Goal: Task Accomplishment & Management: Manage account settings

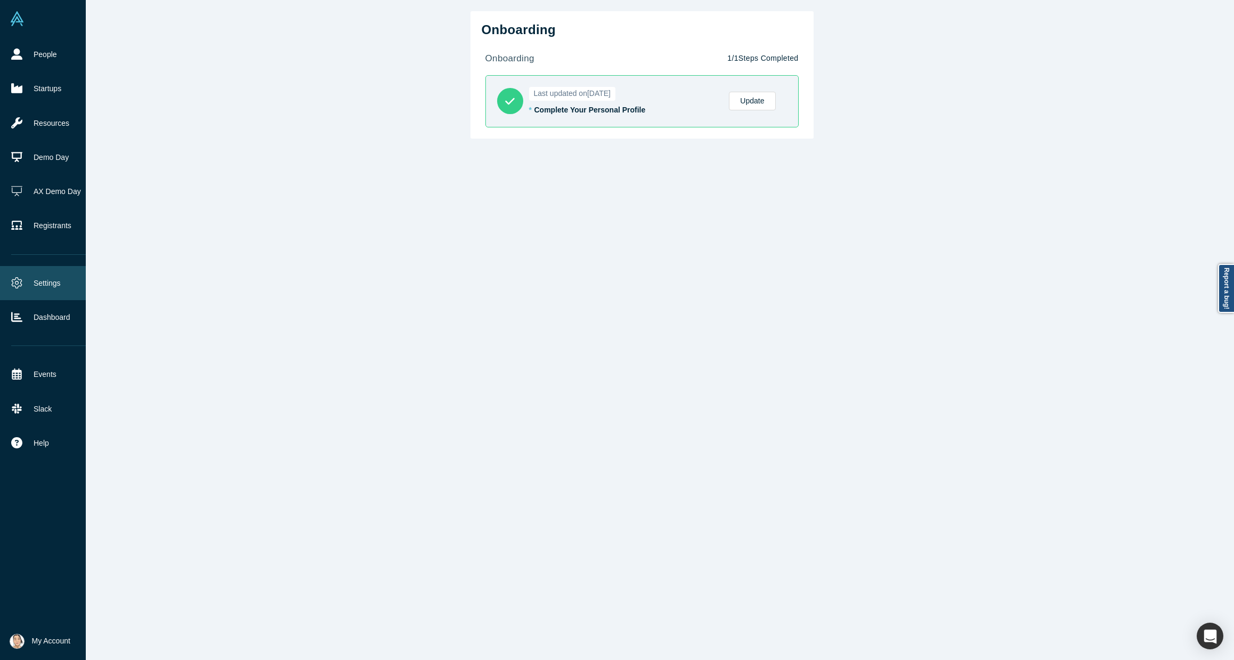
click at [48, 279] on link "Settings" at bounding box center [51, 283] width 102 height 34
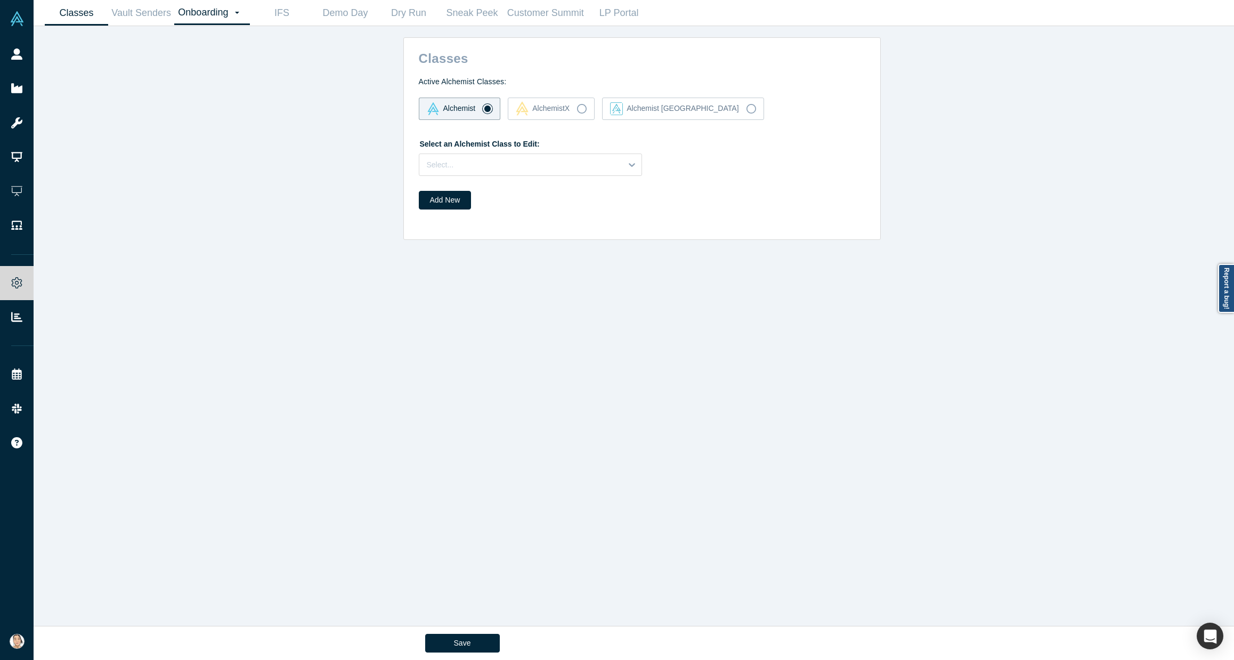
click at [209, 15] on link "Onboarding Dashboard Settings" at bounding box center [212, 13] width 76 height 25
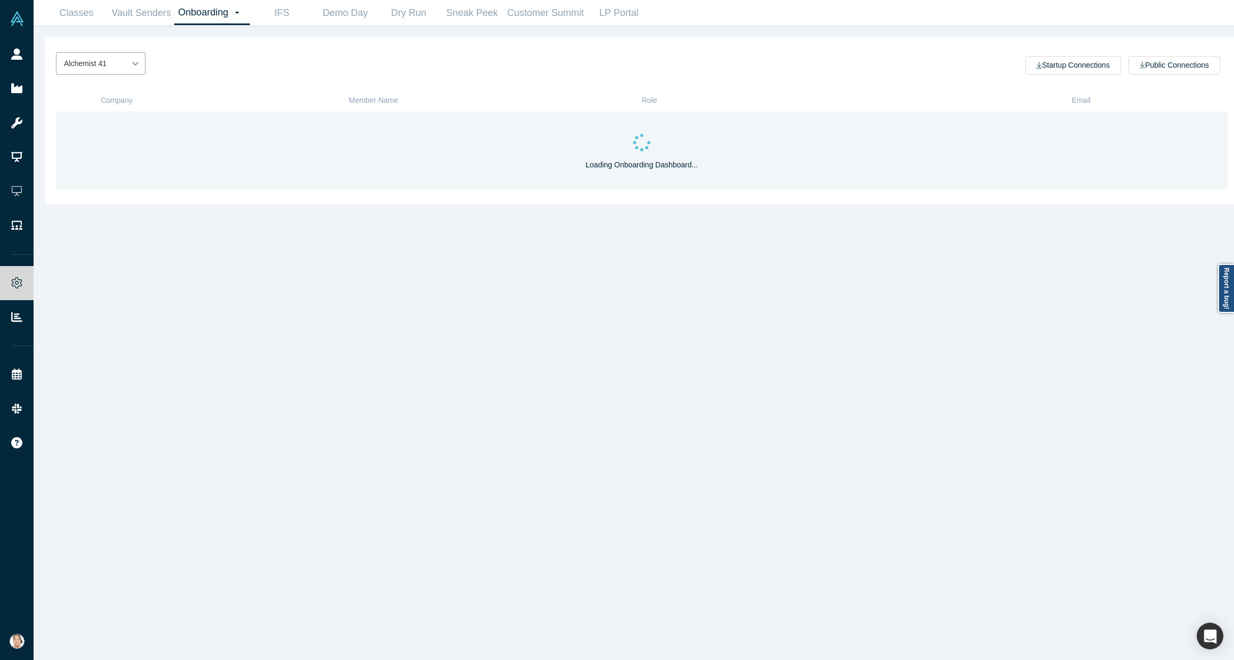
click at [132, 58] on icon at bounding box center [135, 63] width 11 height 11
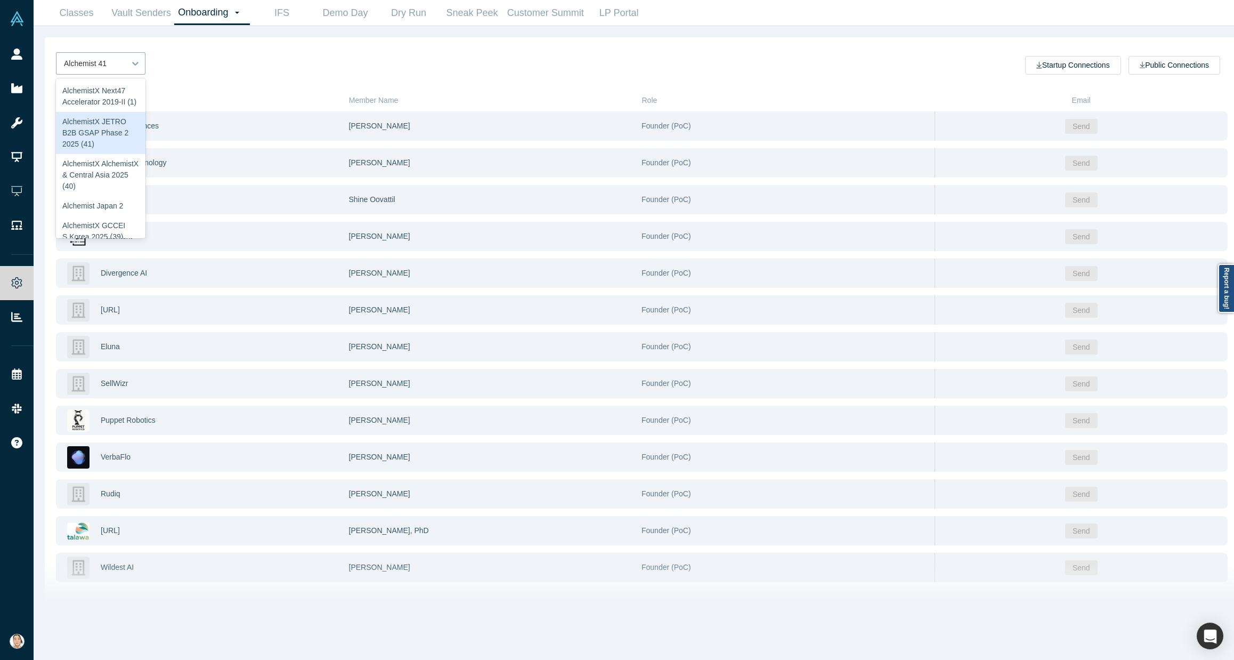
scroll to position [107, 0]
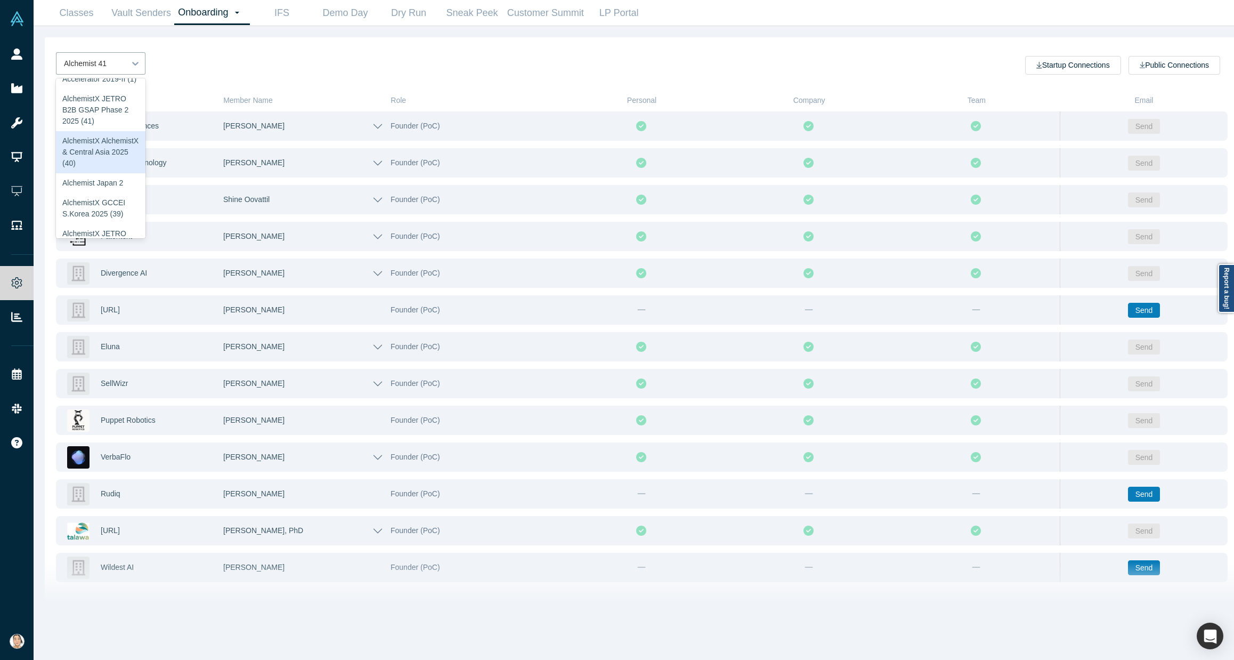
click at [103, 173] on div "AlchemistX AlchemistX & Central Asia 2025 (40)" at bounding box center [101, 152] width 90 height 42
